Goal: Check status

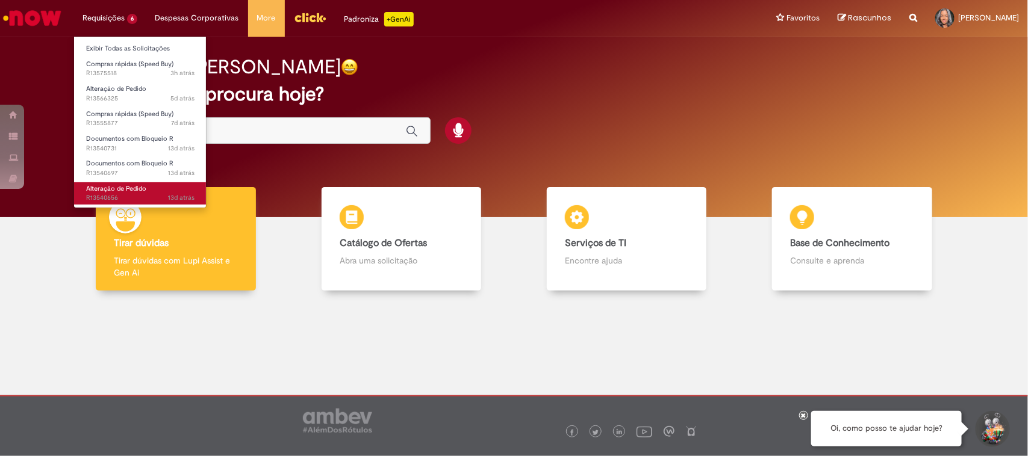
click at [128, 191] on span "Alteração de Pedido" at bounding box center [116, 188] width 60 height 9
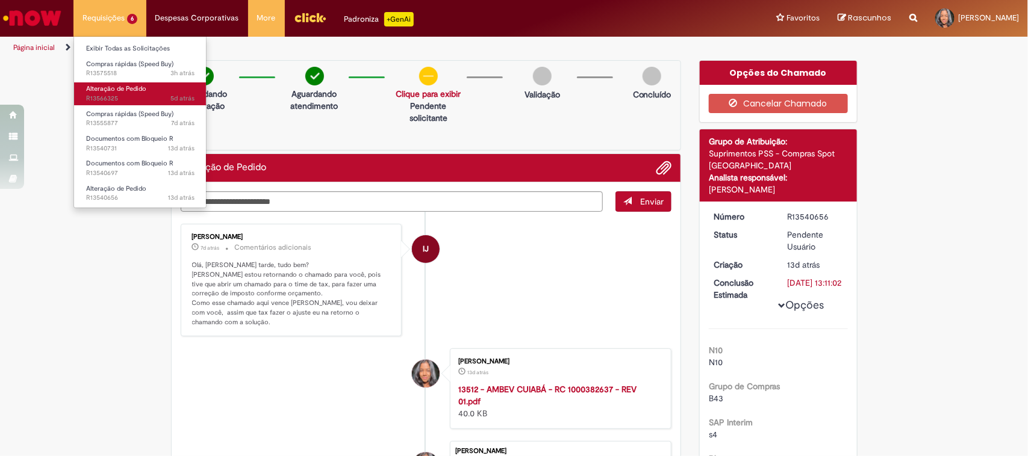
click at [128, 95] on span "5d atrás 5 dias atrás R13566325" at bounding box center [140, 99] width 108 height 10
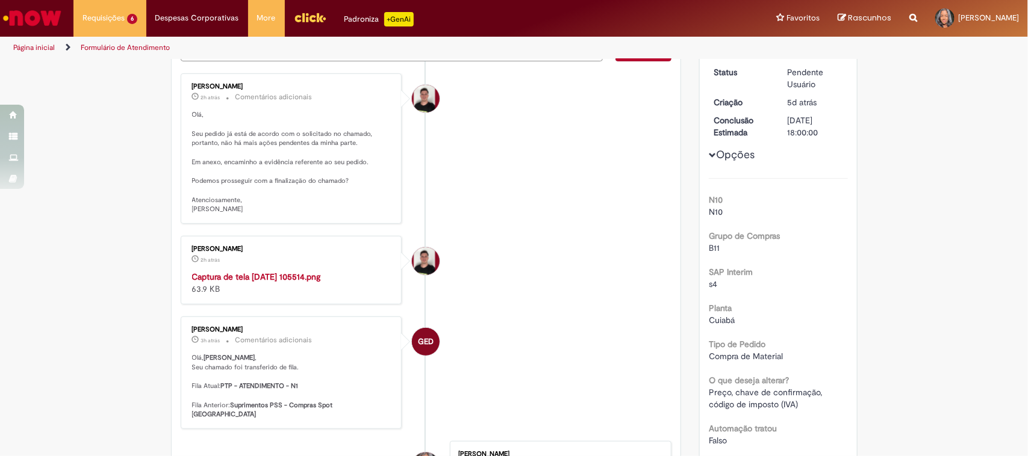
scroll to position [226, 0]
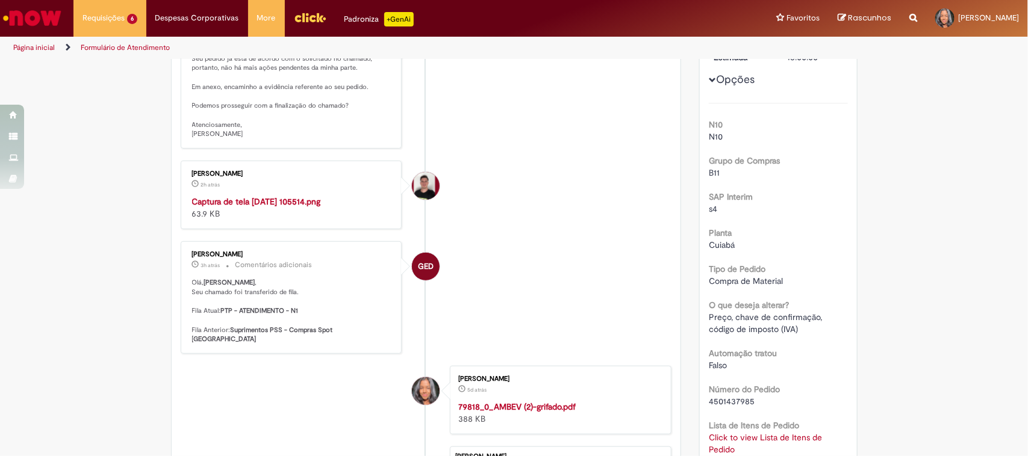
click at [293, 196] on img "Histórico de tíquete" at bounding box center [292, 196] width 201 height 0
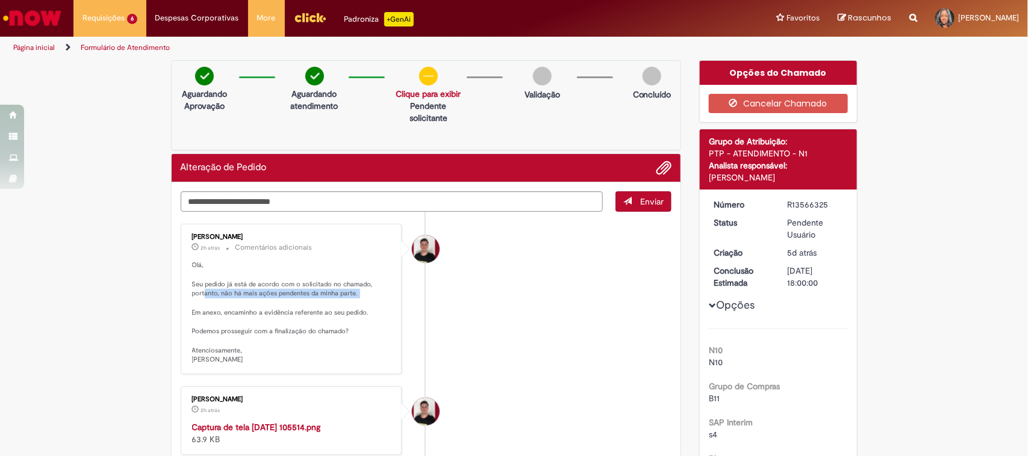
drag, startPoint x: 197, startPoint y: 290, endPoint x: 359, endPoint y: 299, distance: 161.7
click at [326, 302] on p "Olá, Seu pedido já está de acordo com o solicitado no chamado, portanto, não há…" at bounding box center [292, 313] width 201 height 104
click at [357, 289] on p "Olá, Seu pedido já está de acordo com o solicitado no chamado, portanto, não há…" at bounding box center [292, 313] width 201 height 104
drag, startPoint x: 182, startPoint y: 285, endPoint x: 301, endPoint y: 362, distance: 142.3
click at [305, 368] on div "[PERSON_NAME] 2h atrás 2 horas atrás Comentários adicionais [GEOGRAPHIC_DATA], …" at bounding box center [291, 299] width 214 height 143
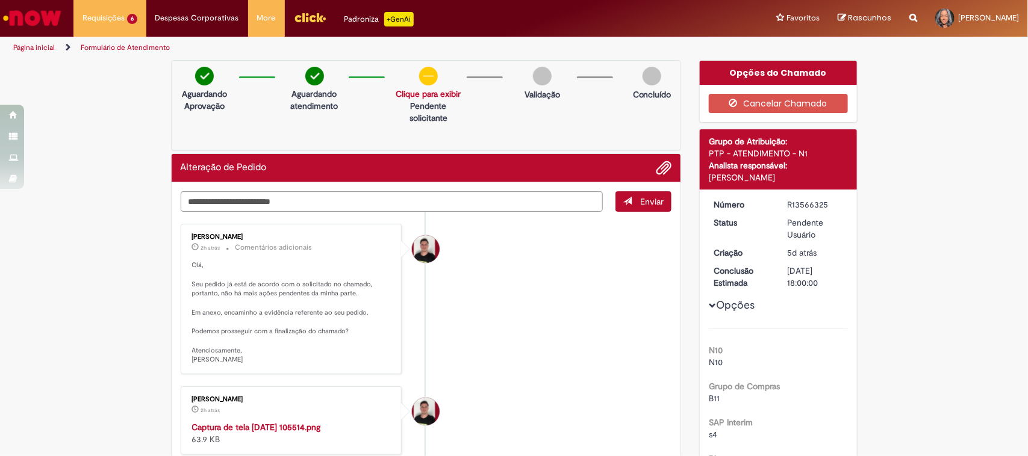
click at [288, 346] on p "Olá, Seu pedido já está de acordo com o solicitado no chamado, portanto, não há…" at bounding box center [292, 313] width 201 height 104
drag, startPoint x: 187, startPoint y: 265, endPoint x: 293, endPoint y: 355, distance: 139.2
click at [293, 355] on p "Olá, Seu pedido já está de acordo com o solicitado no chamado, portanto, não há…" at bounding box center [292, 313] width 201 height 104
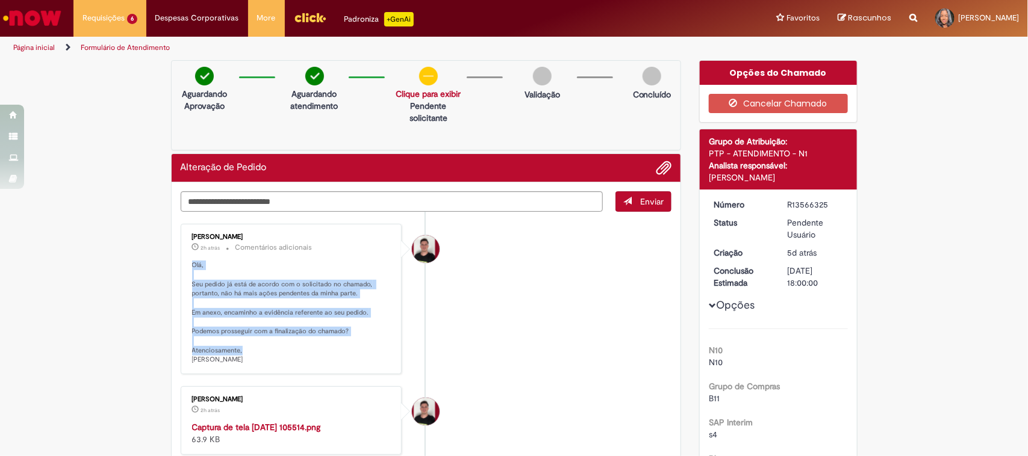
click at [291, 339] on p "Olá, Seu pedido já está de acordo com o solicitado no chamado, portanto, não há…" at bounding box center [292, 313] width 201 height 104
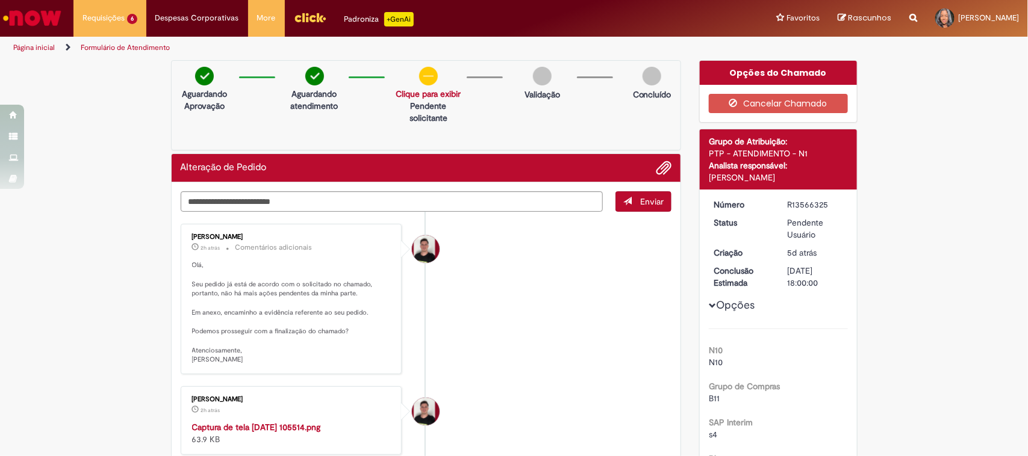
click at [383, 337] on p "Olá, Seu pedido já está de acordo com o solicitado no chamado, portanto, não há…" at bounding box center [292, 313] width 201 height 104
click at [552, 300] on li "[PERSON_NAME] 2h atrás 2 horas atrás Comentários adicionais [GEOGRAPHIC_DATA], …" at bounding box center [426, 299] width 491 height 151
